Goal: Use online tool/utility: Use online tool/utility

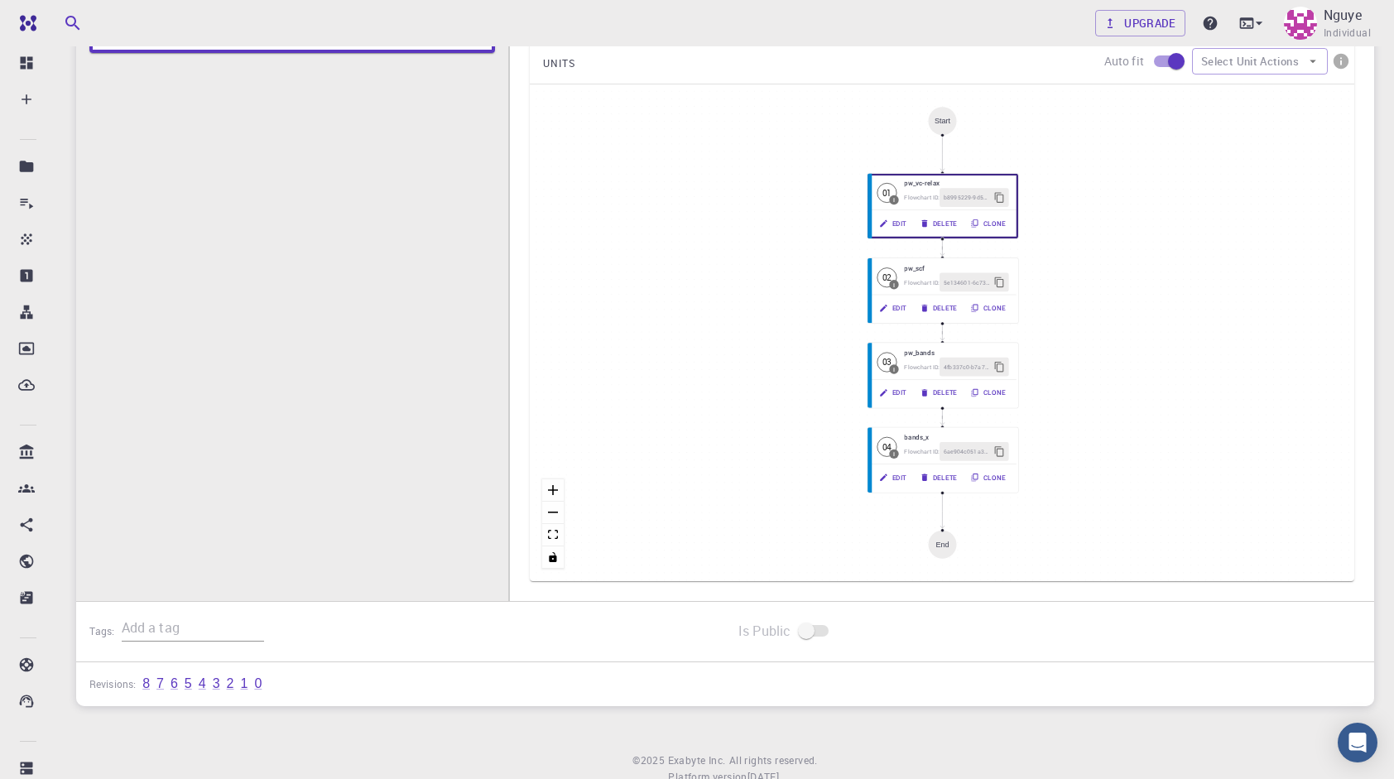
scroll to position [331, 0]
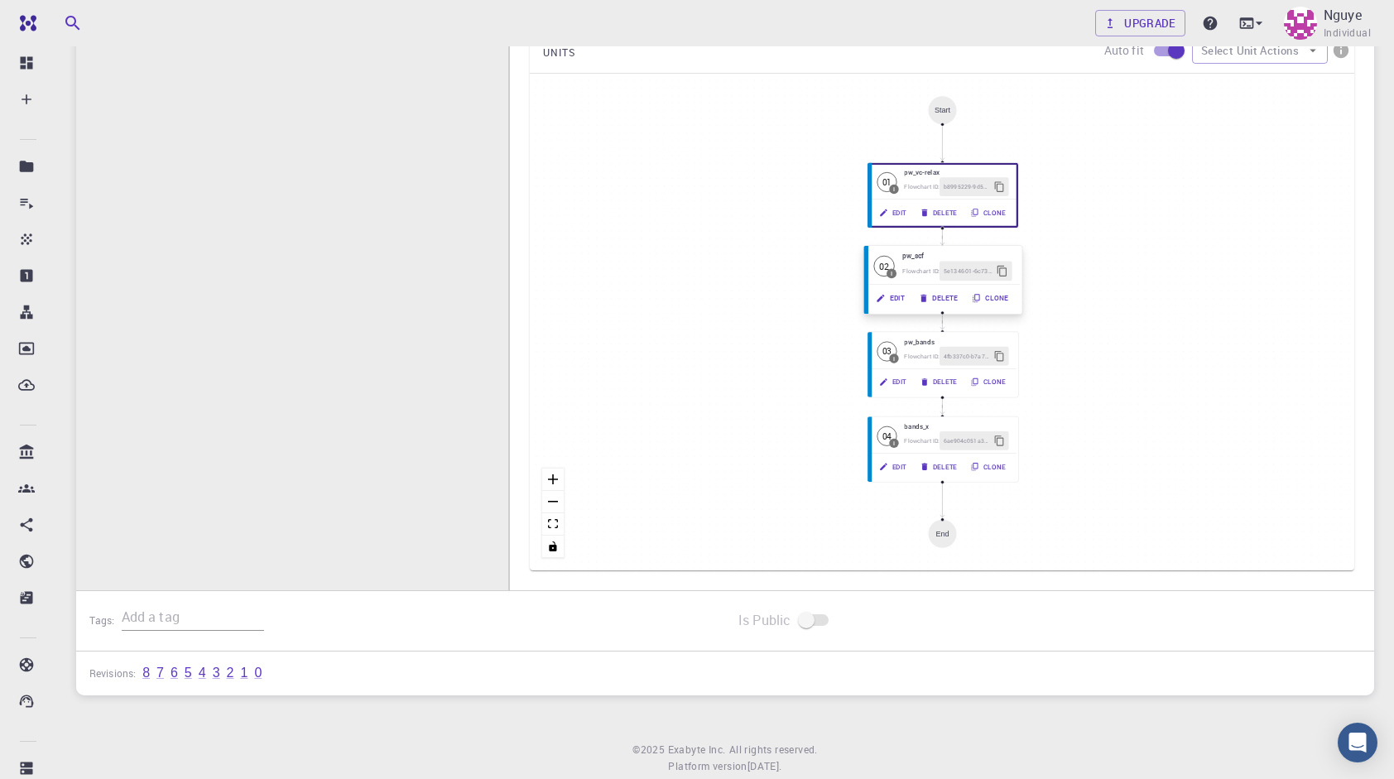
click at [893, 291] on button "Edit" at bounding box center [890, 298] width 43 height 20
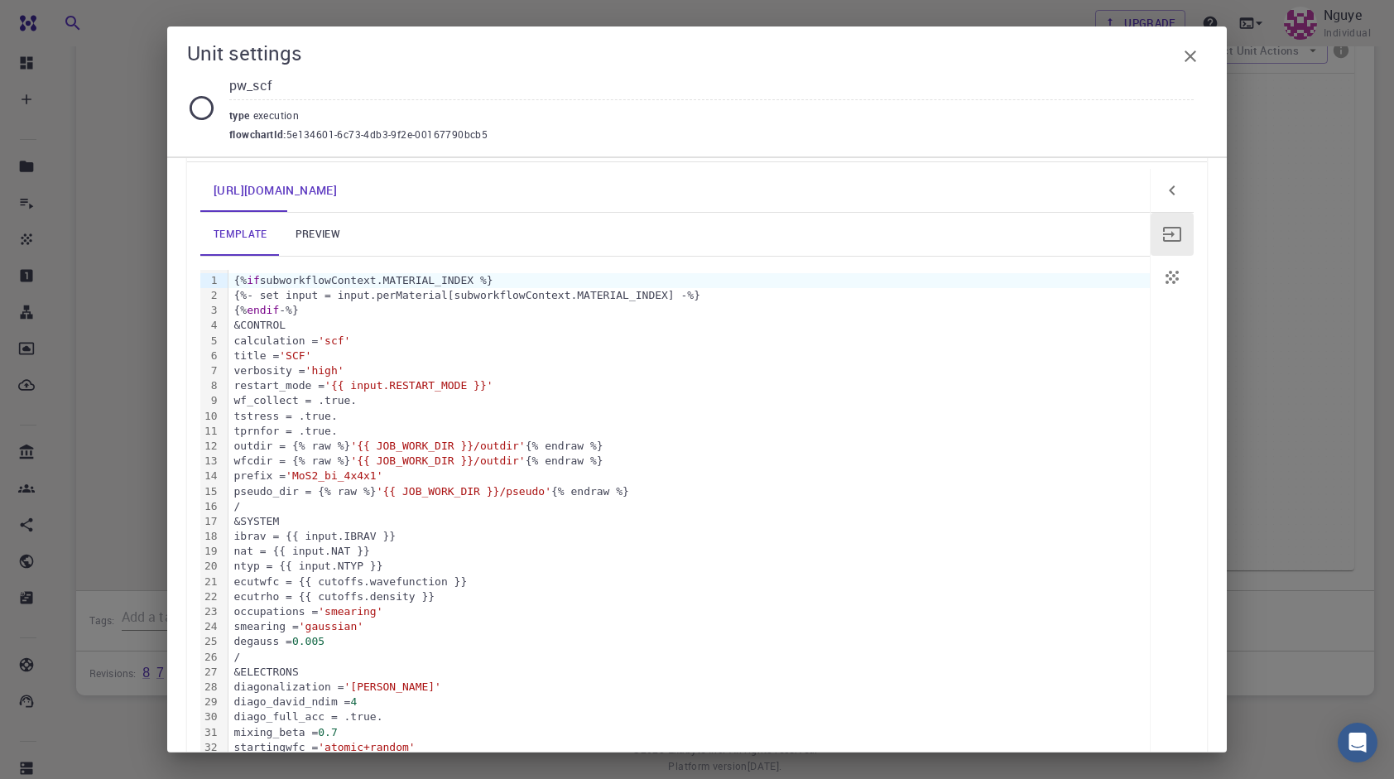
scroll to position [166, 0]
drag, startPoint x: 334, startPoint y: 254, endPoint x: 321, endPoint y: 237, distance: 21.9
click at [334, 254] on div "template preview 99 1 2 3 4 5 6 7 8 9 10 11 12 13 14 15 16 17 18 19 20 21 22 23…" at bounding box center [675, 587] width 950 height 757
click at [321, 237] on link "preview" at bounding box center [318, 230] width 75 height 43
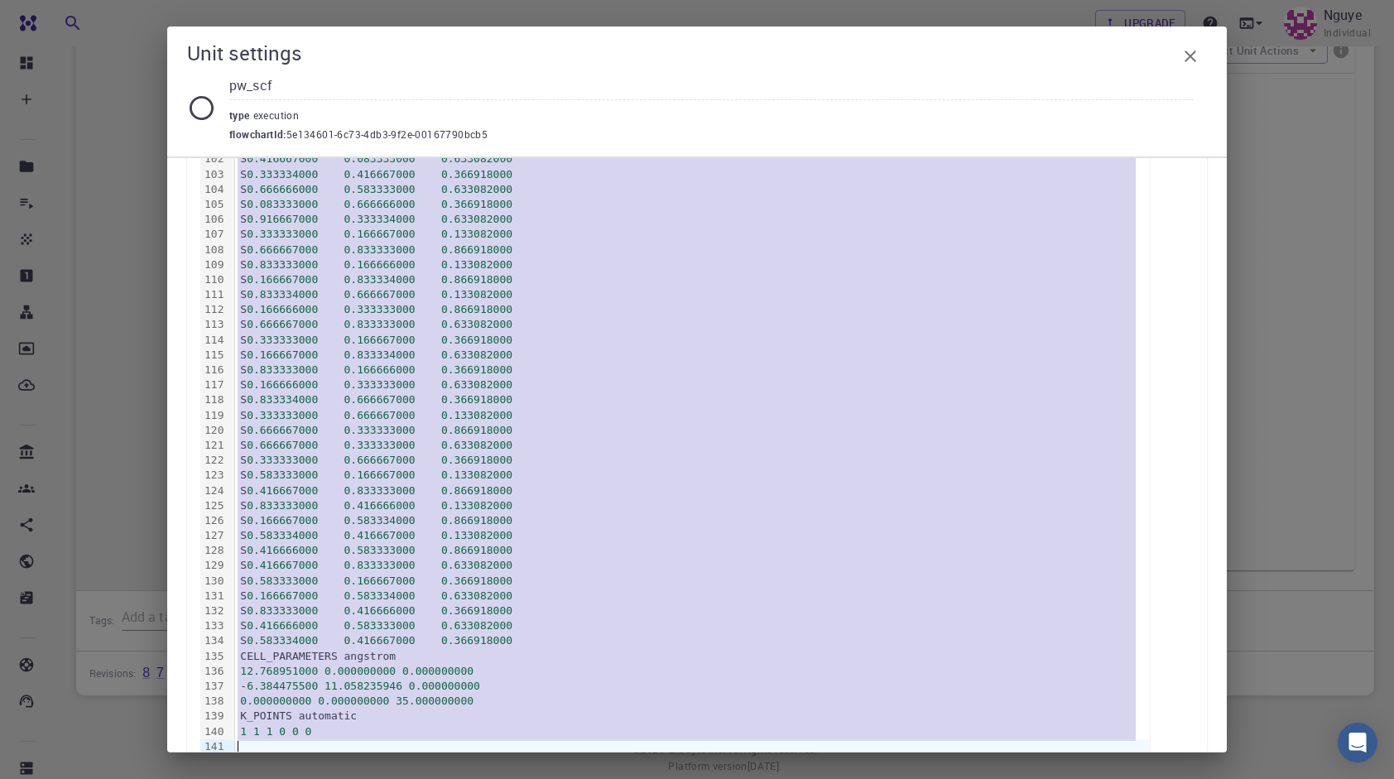
scroll to position [1908, 0]
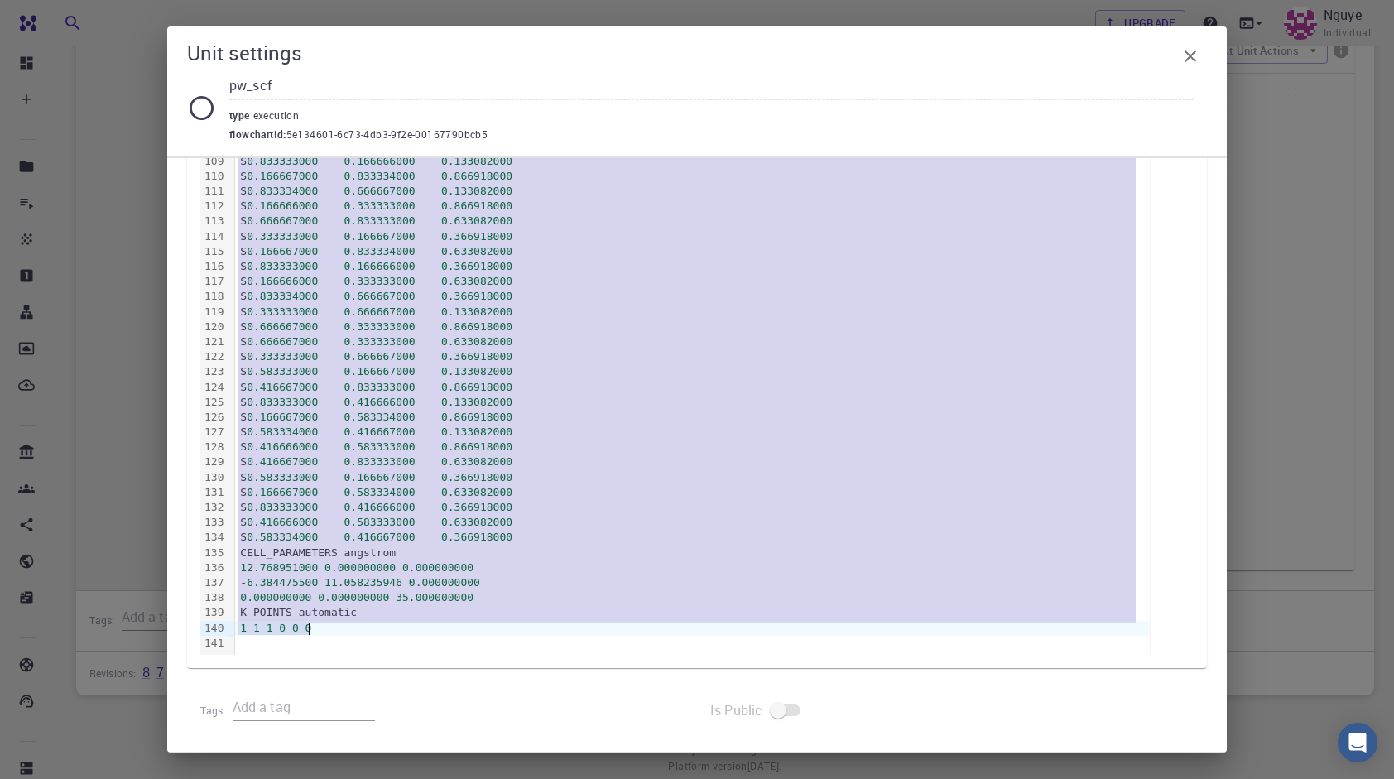
drag, startPoint x: 238, startPoint y: 273, endPoint x: 551, endPoint y: 633, distance: 477.1
copy div "&CONTROL Mo 0.333334000 0.416667000 0.750000000 Mo 0.916667000 0.333334000 0.25…"
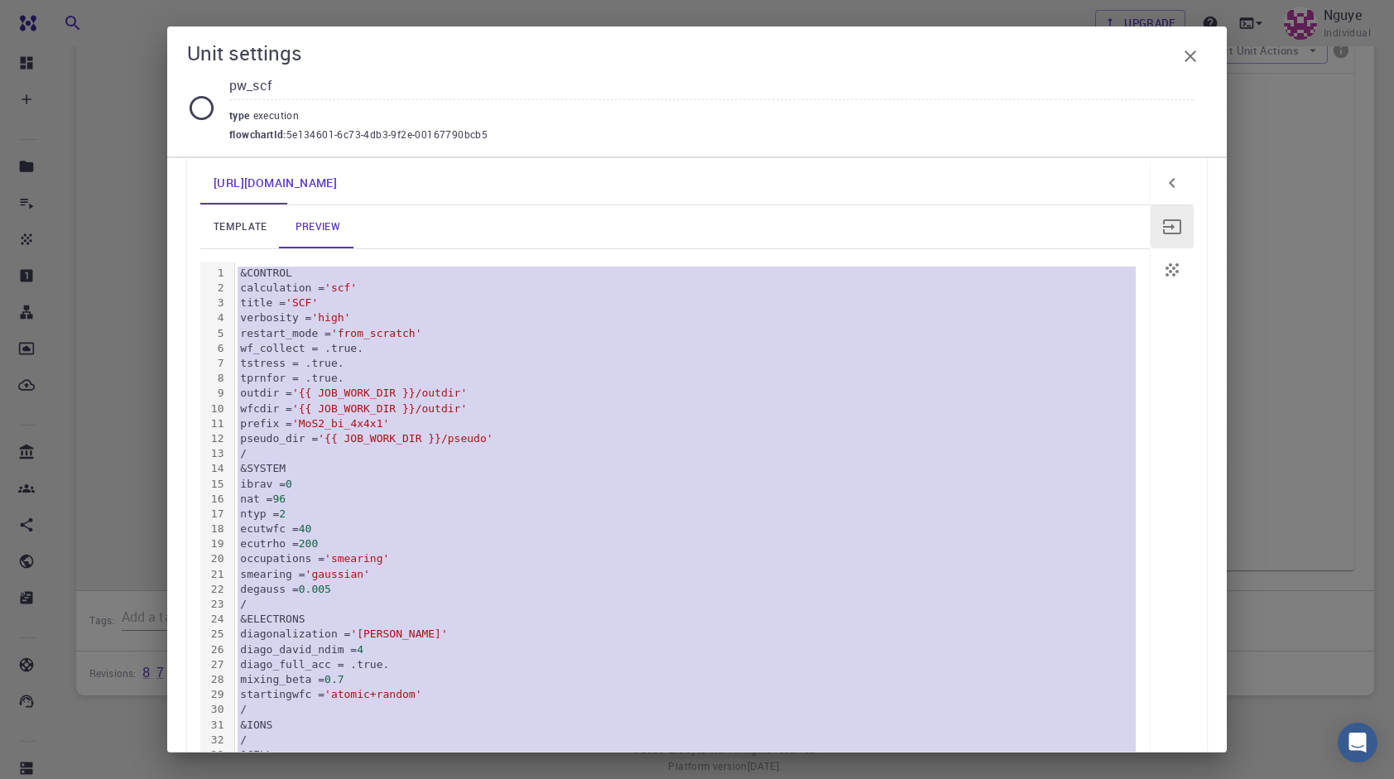
click at [445, 539] on div "ecutrho = 200" at bounding box center [692, 543] width 915 height 15
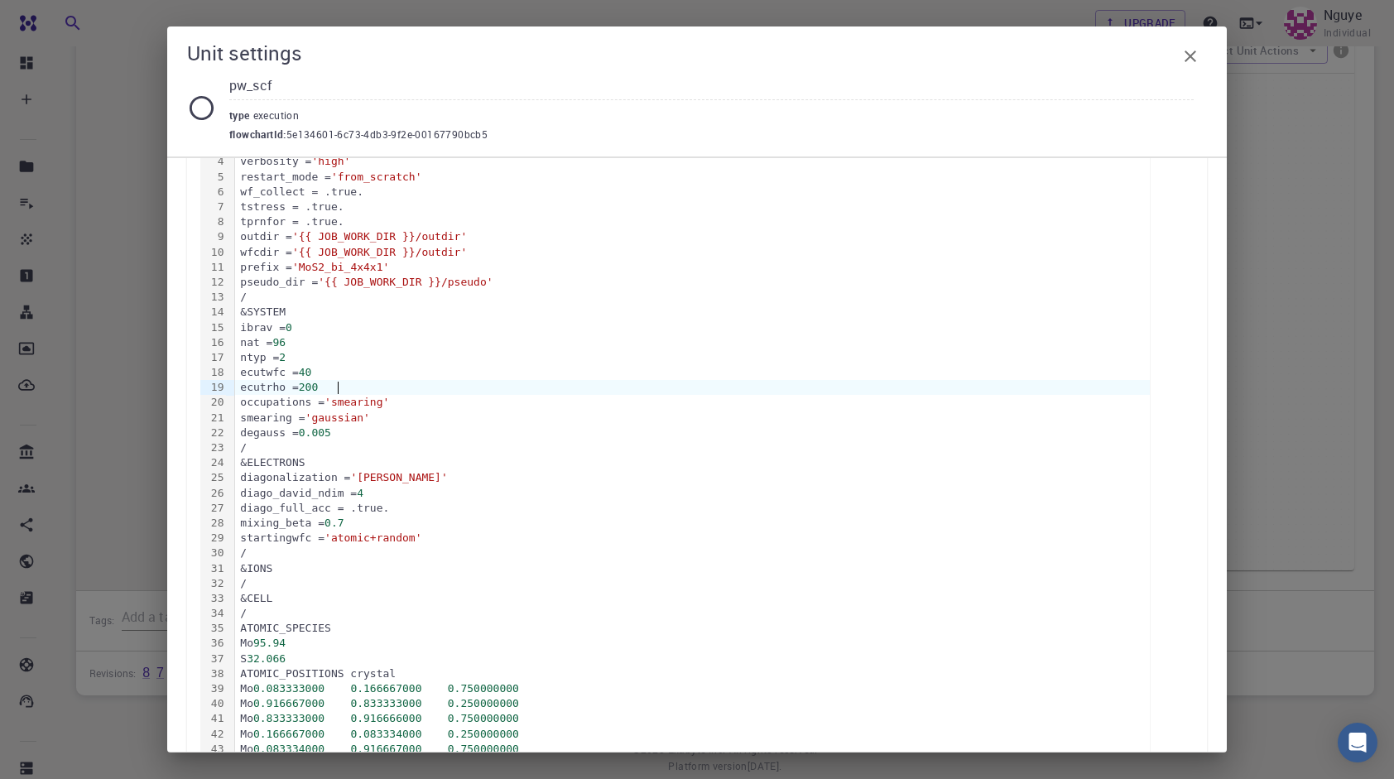
scroll to position [335, 0]
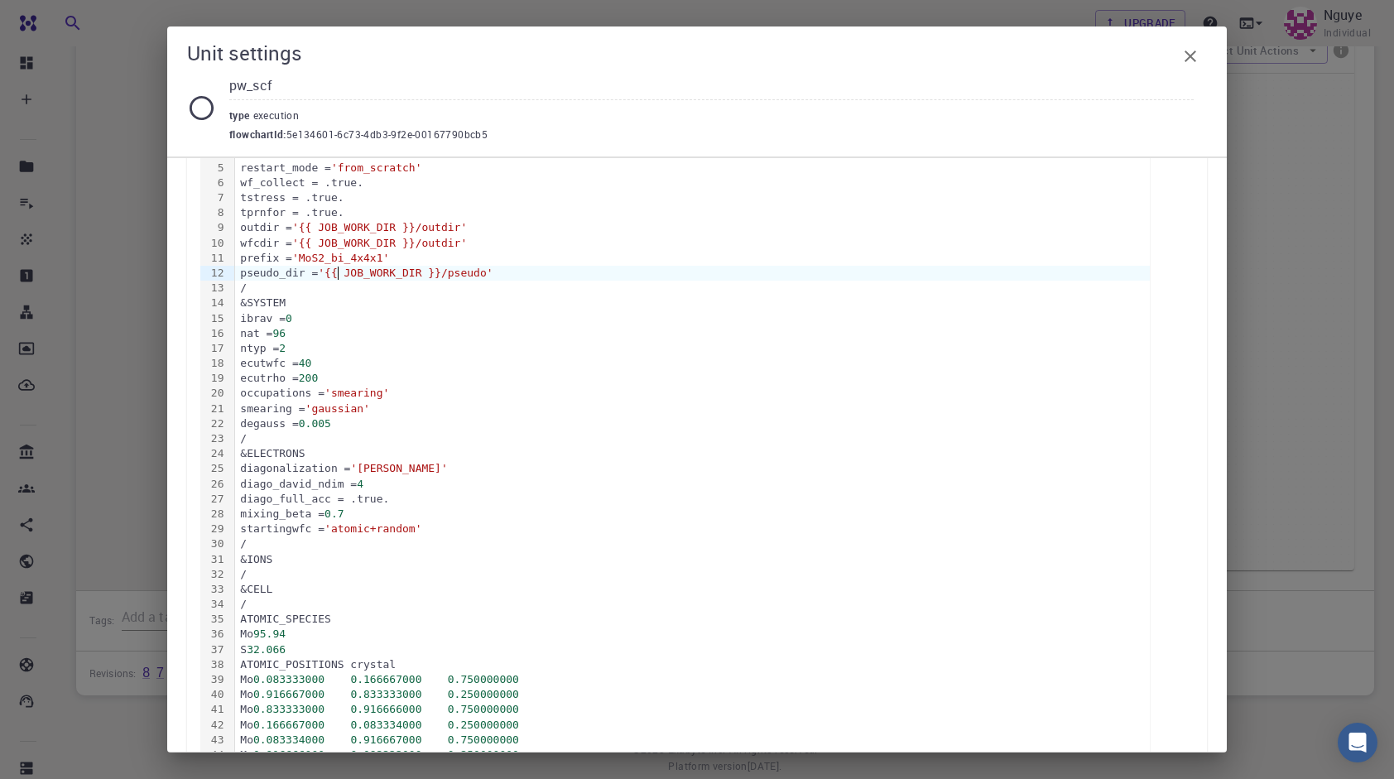
click at [339, 275] on span "'{{ JOB_WORK_DIR }}/pseudo'" at bounding box center [405, 273] width 175 height 12
